Goal: Obtain resource: Obtain resource

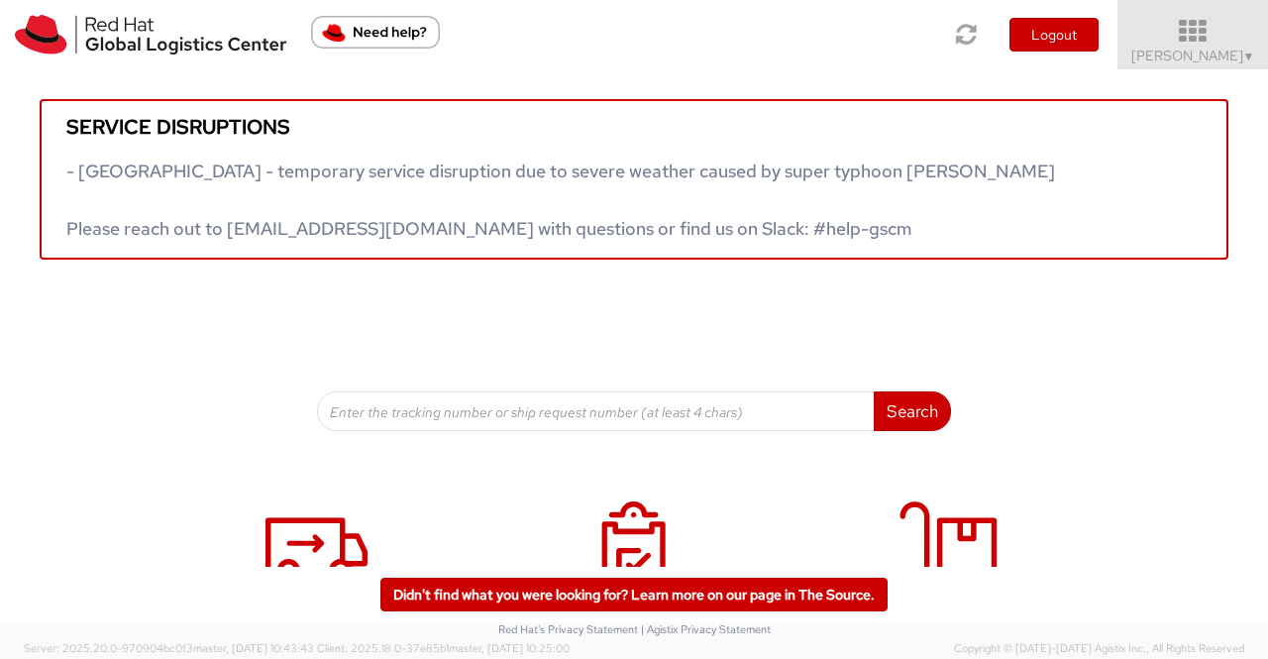
click at [1245, 56] on span "▼" at bounding box center [1249, 57] width 12 height 16
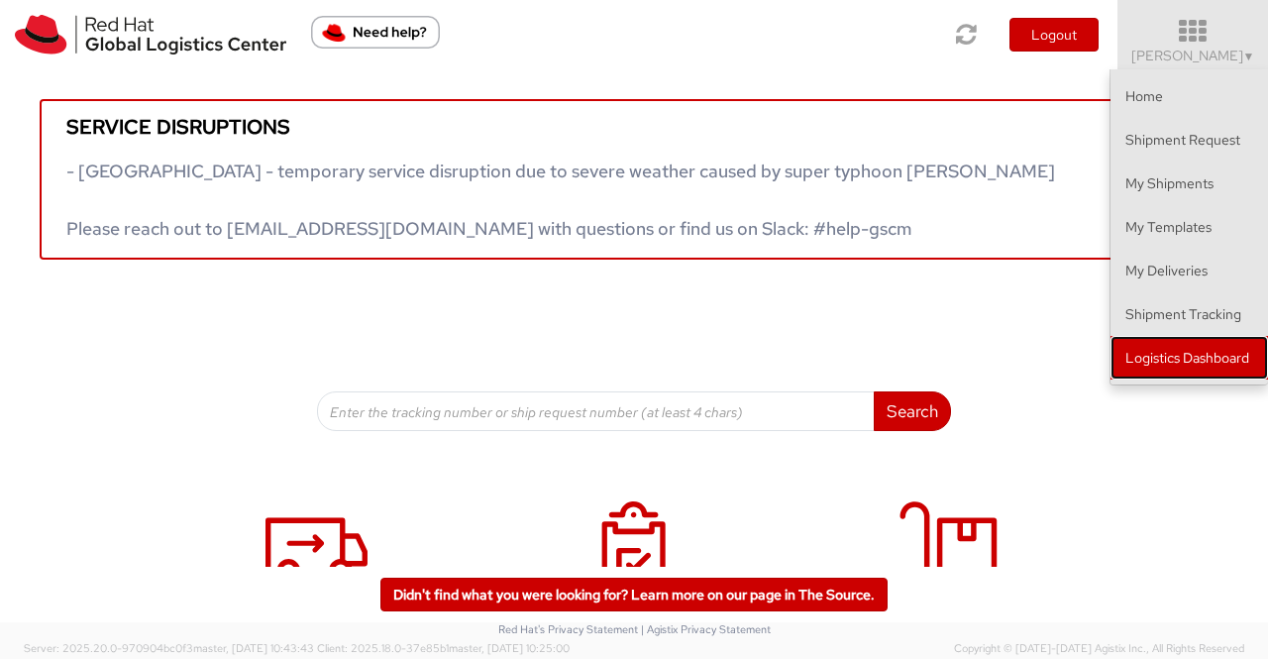
click at [1148, 362] on link "Logistics Dashboard" at bounding box center [1188, 358] width 157 height 44
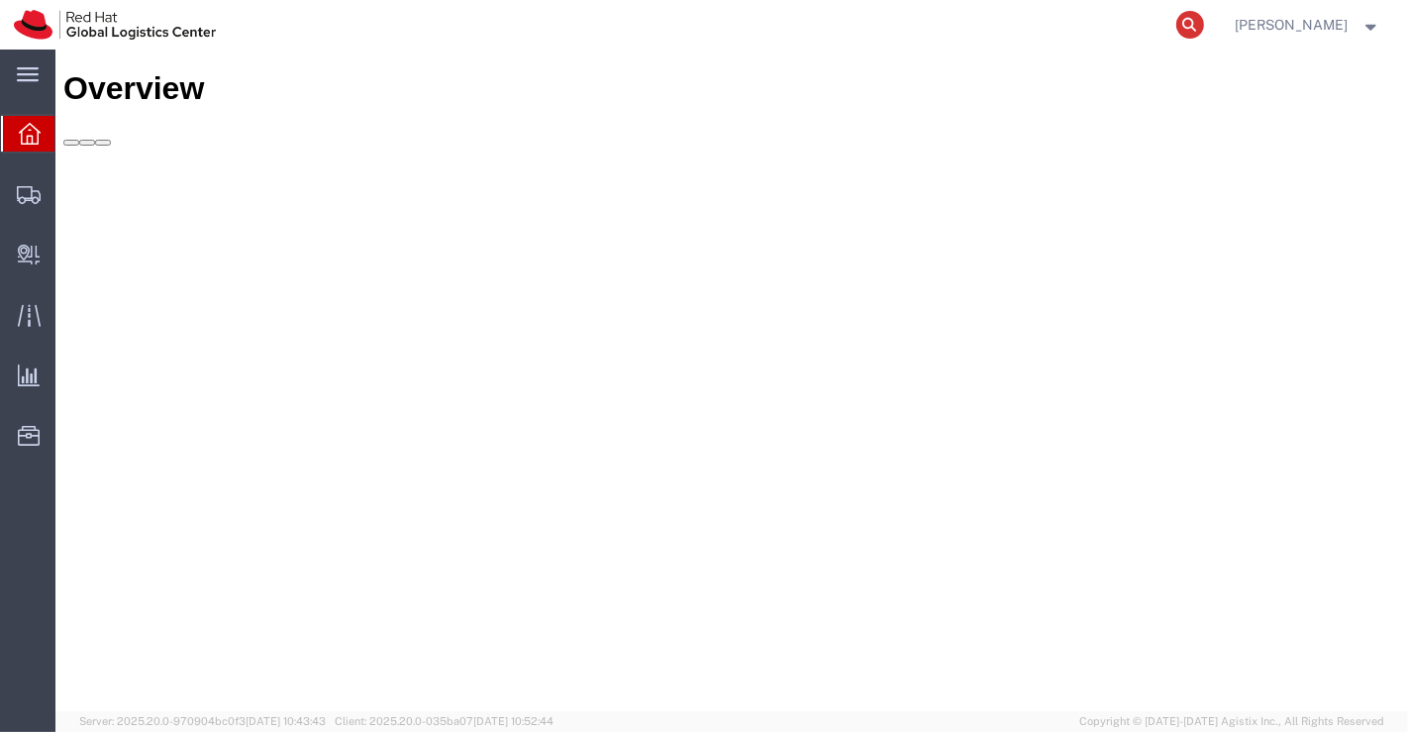
click at [1192, 32] on icon at bounding box center [1191, 25] width 28 height 28
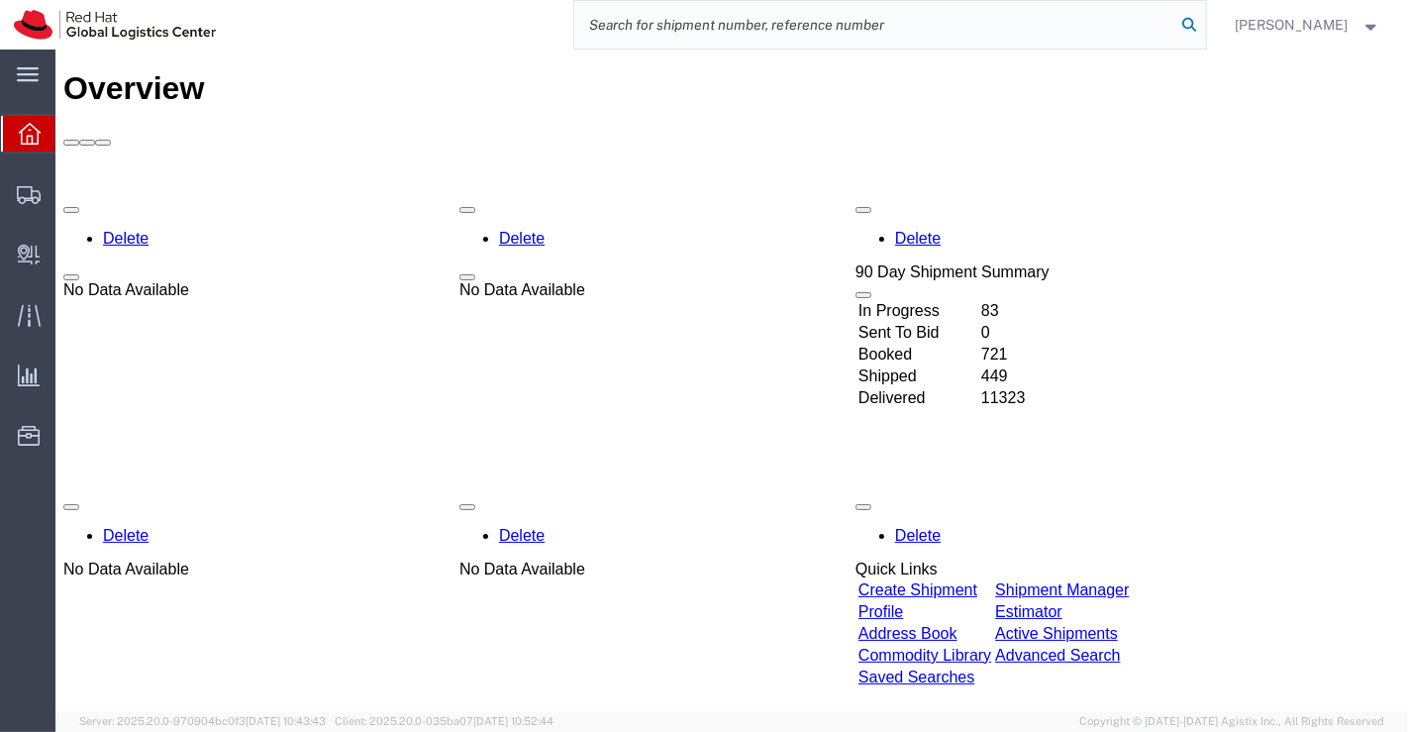
paste input "393862135069"
type input "393862135069"
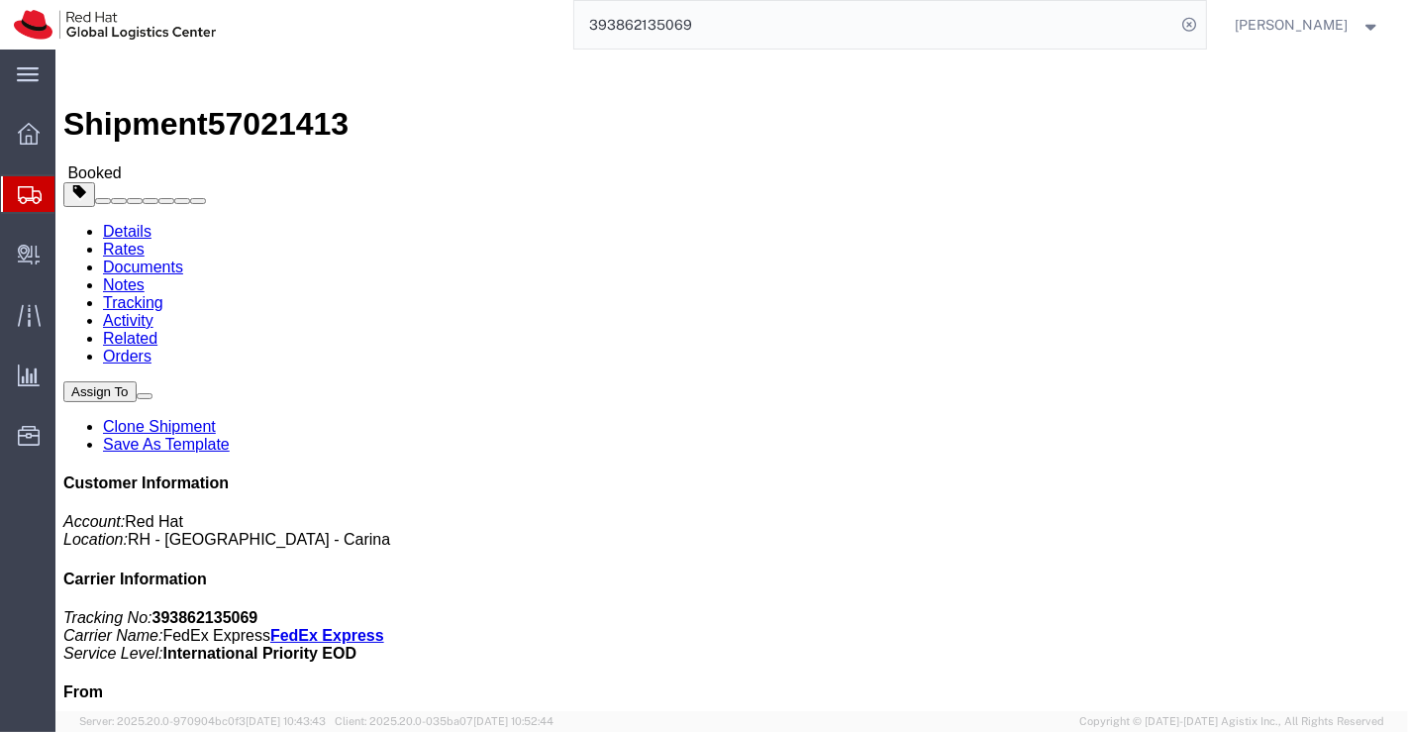
click link "Documents"
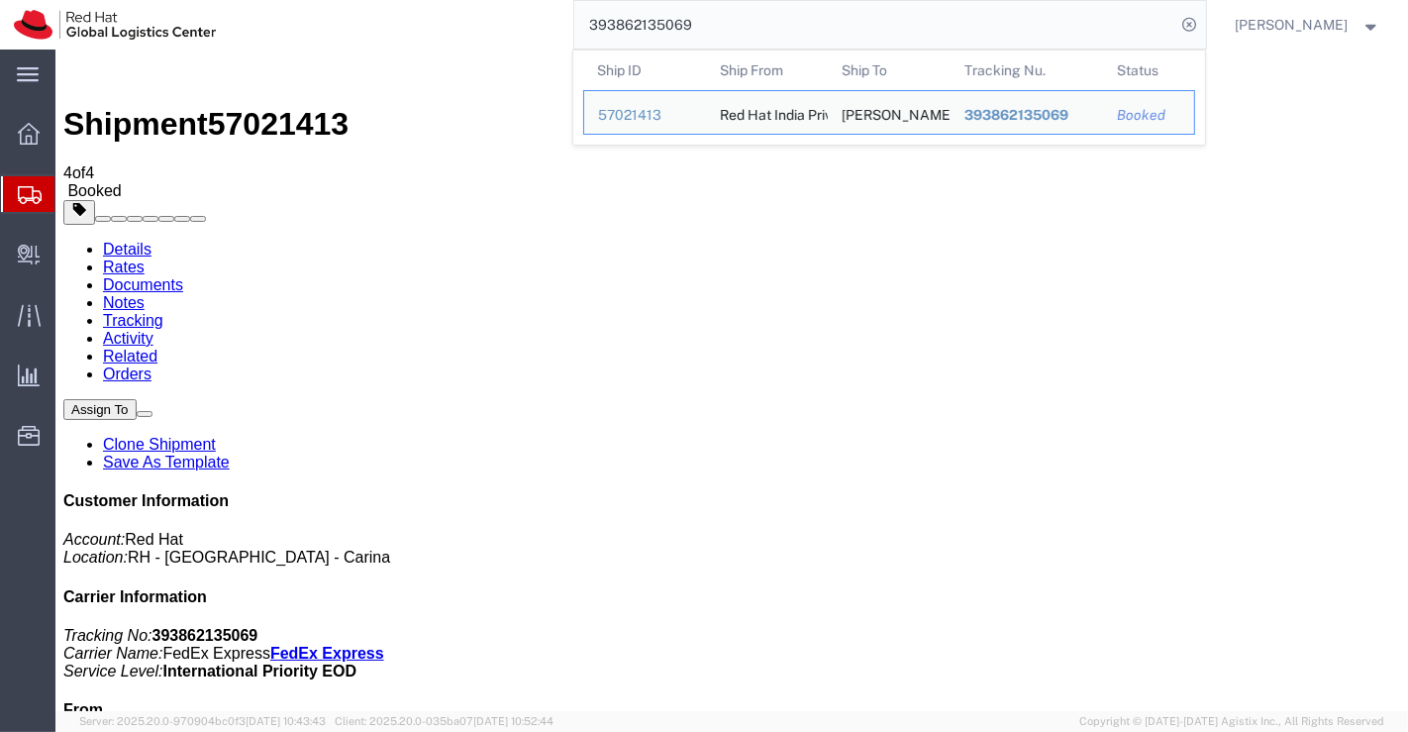
drag, startPoint x: 696, startPoint y: 25, endPoint x: 546, endPoint y: 45, distance: 151.8
click at [546, 45] on div "393862135069 Ship ID Ship From Ship To Tracking Nu. Status Ship ID 57021413 Shi…" at bounding box center [718, 25] width 977 height 50
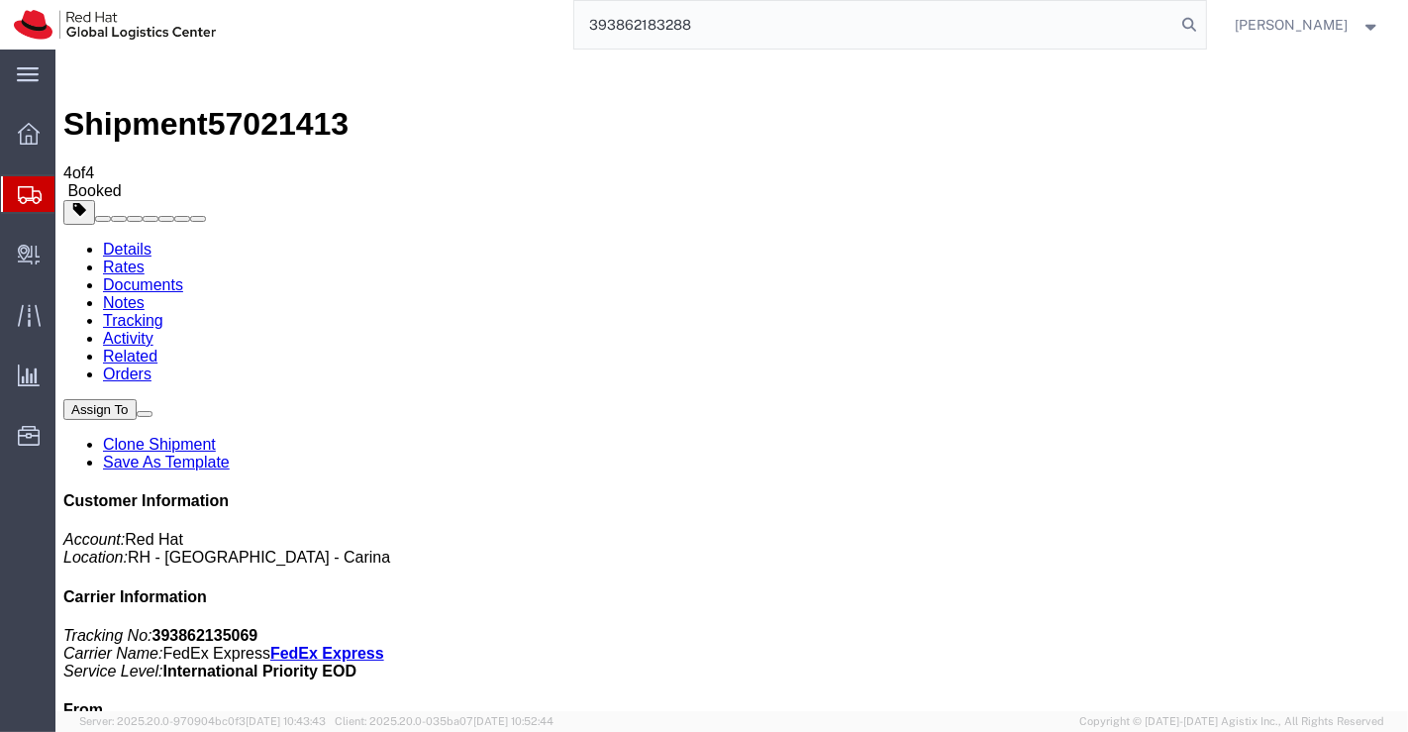
type input "393862183288"
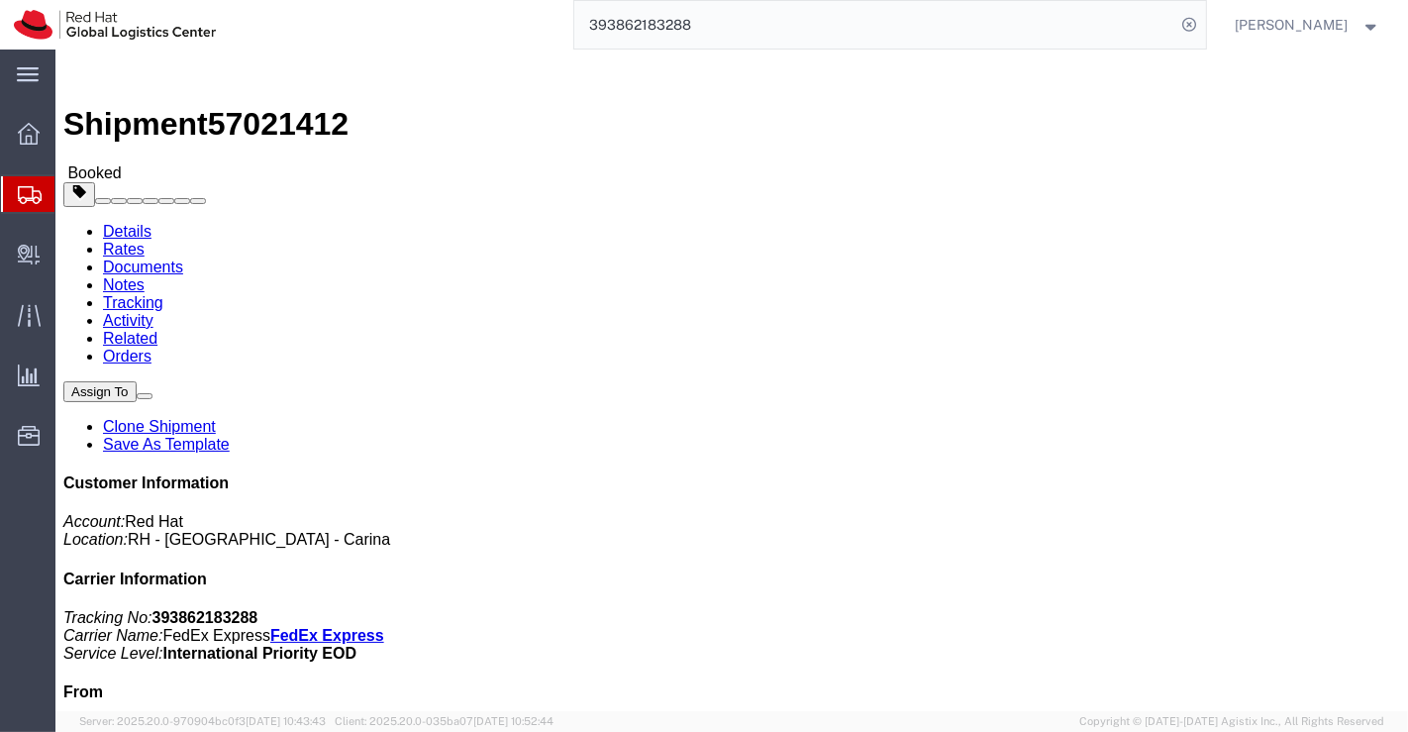
click link "Documents"
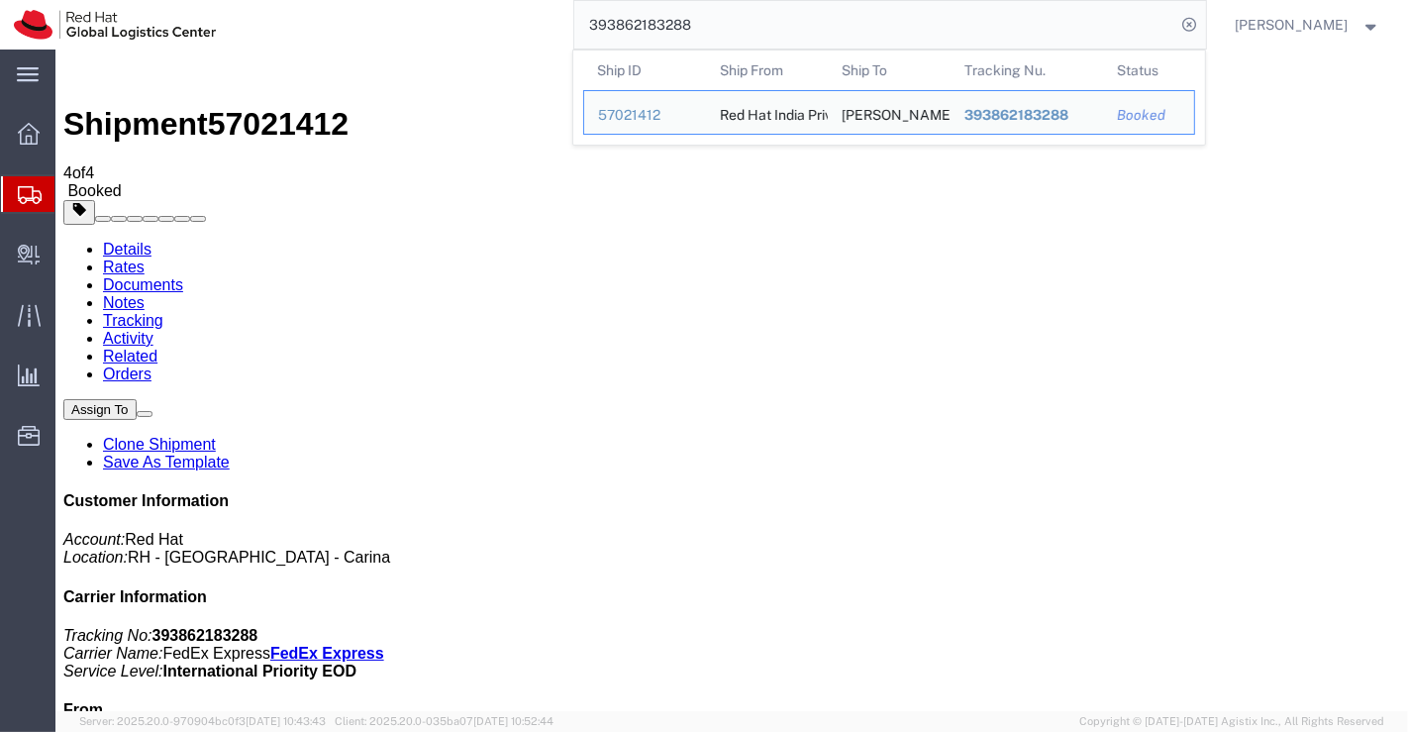
drag, startPoint x: 726, startPoint y: 24, endPoint x: 578, endPoint y: 16, distance: 147.8
click at [578, 16] on input "393862183288" at bounding box center [875, 25] width 602 height 48
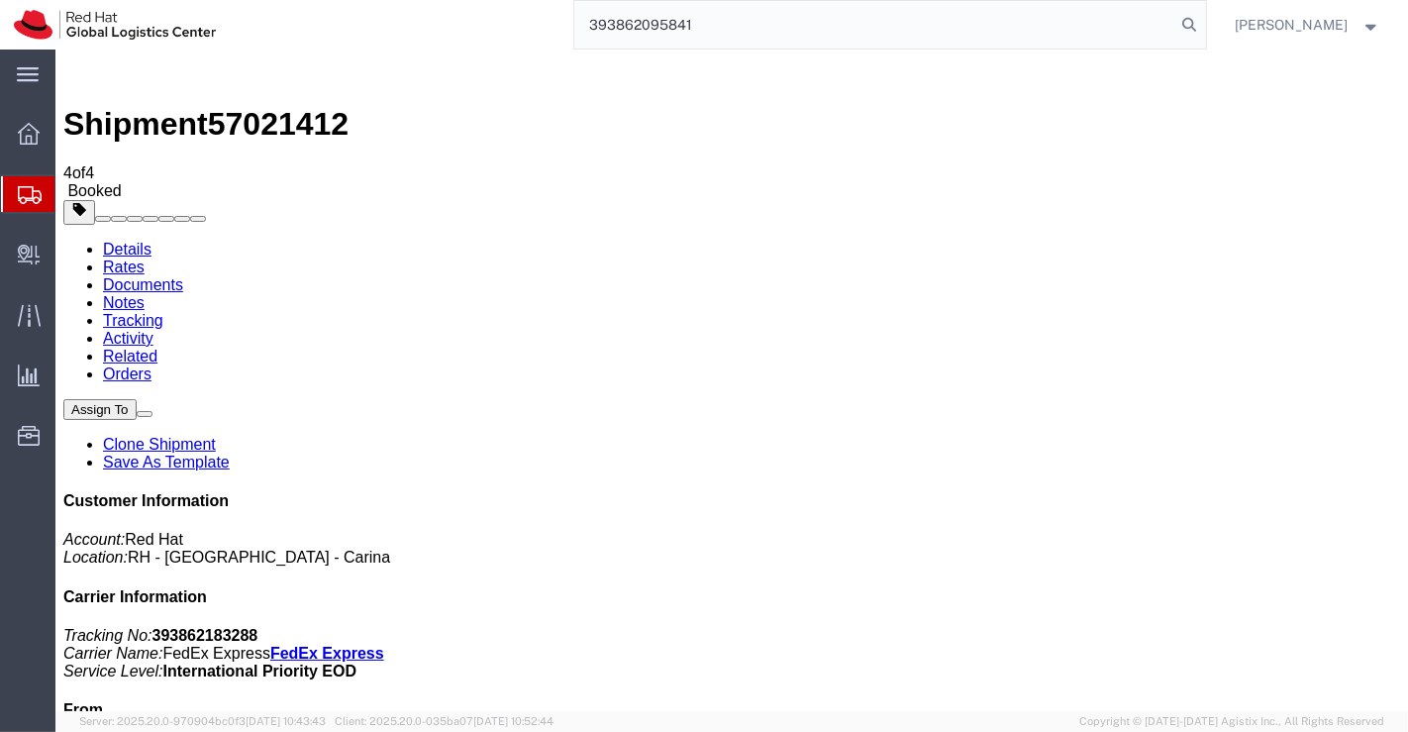
type input "393862095841"
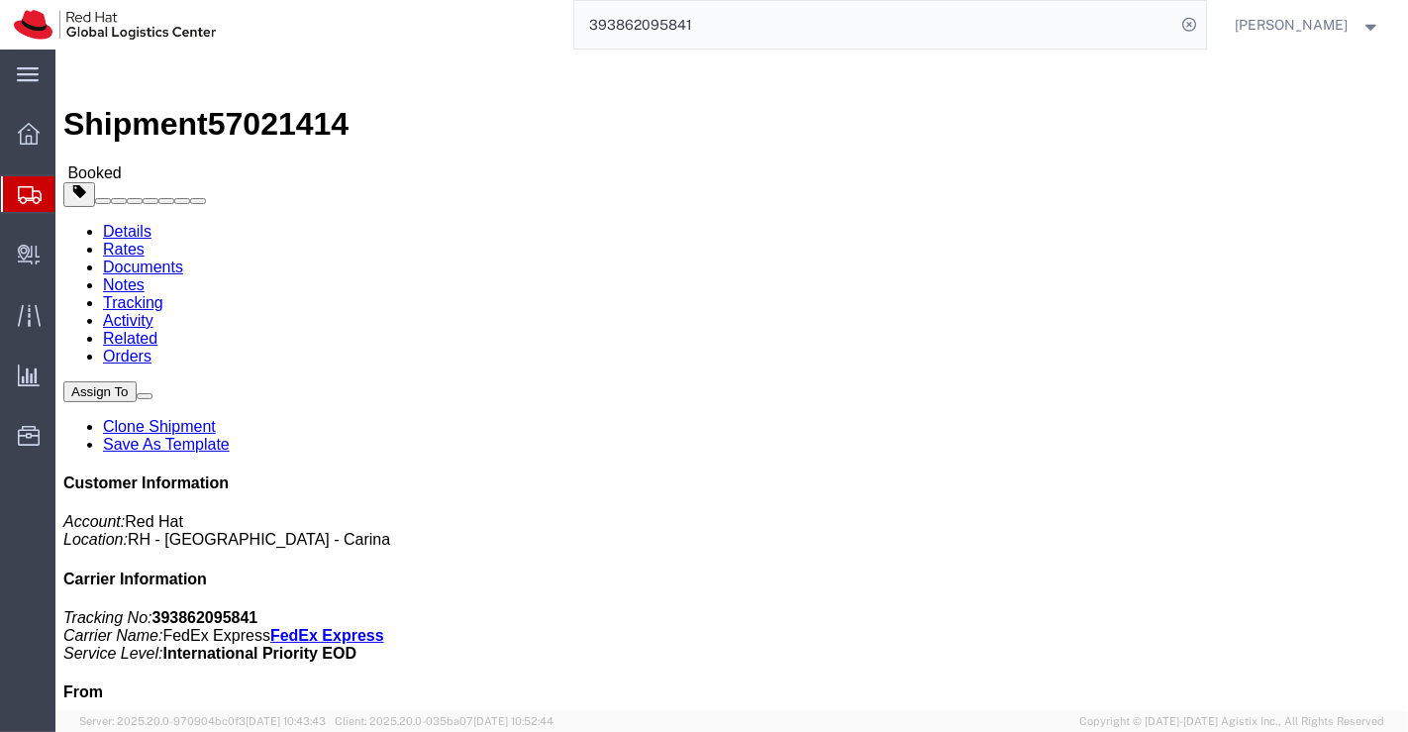
click link "Documents"
